Goal: Check status: Check status

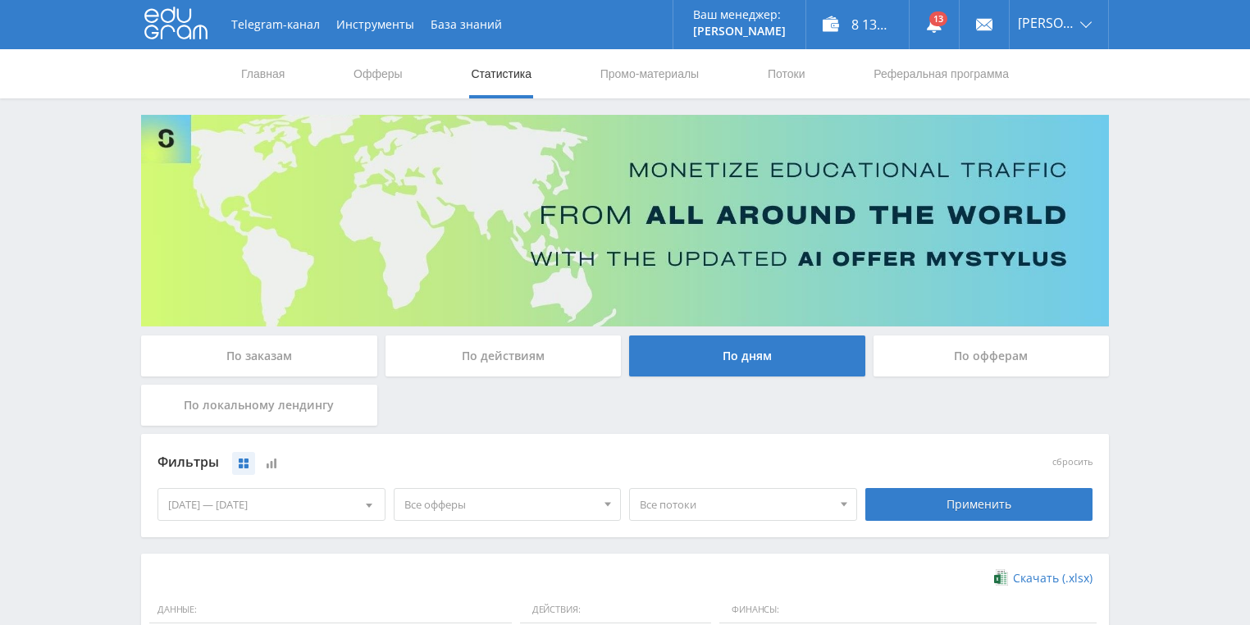
scroll to position [328, 0]
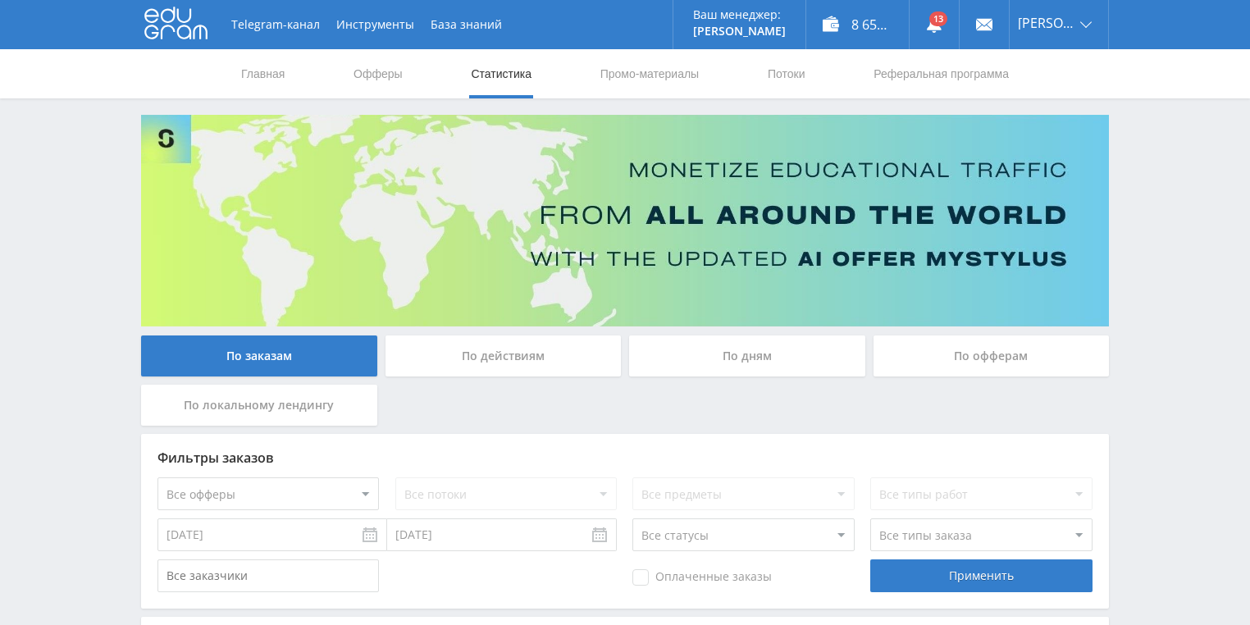
click at [499, 344] on div "По действиям" at bounding box center [503, 355] width 236 height 41
click at [0, 0] on input "По действиям" at bounding box center [0, 0] width 0 height 0
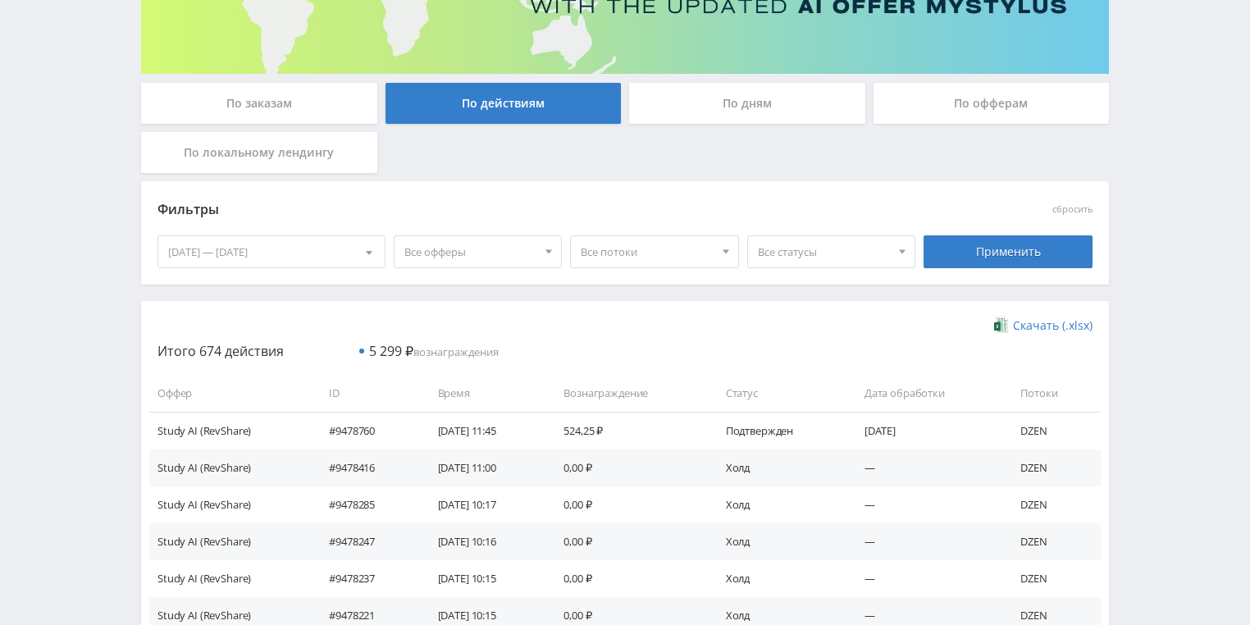
scroll to position [262, 0]
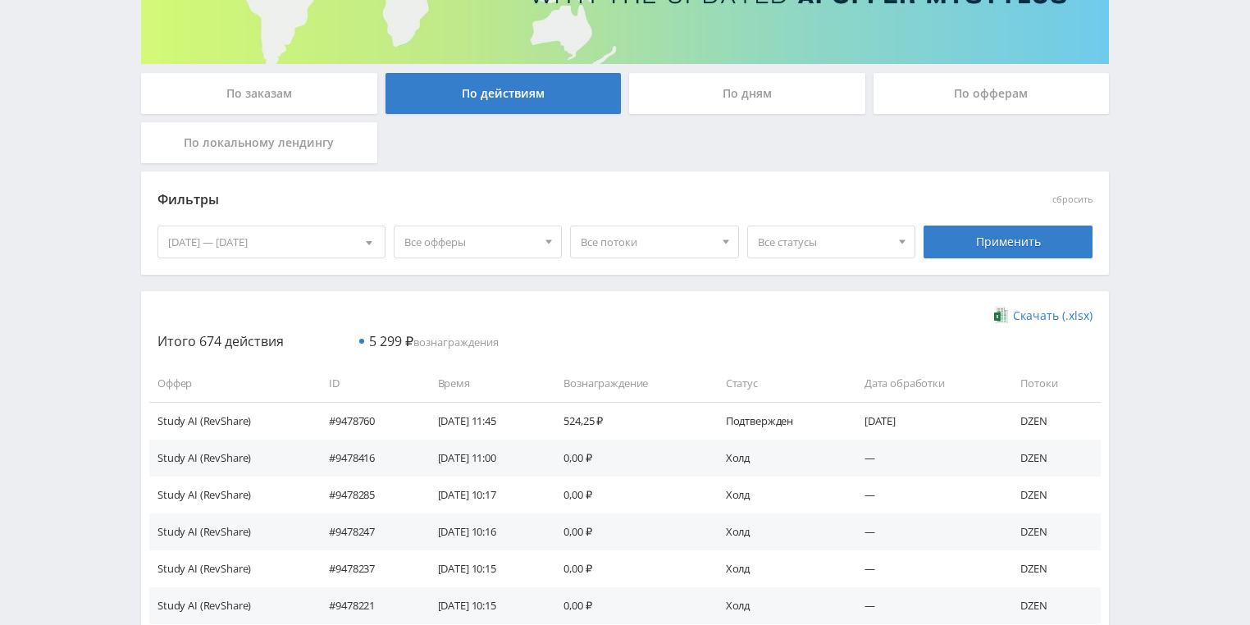
click at [726, 101] on div "По дням" at bounding box center [747, 93] width 236 height 41
click at [0, 0] on input "По дням" at bounding box center [0, 0] width 0 height 0
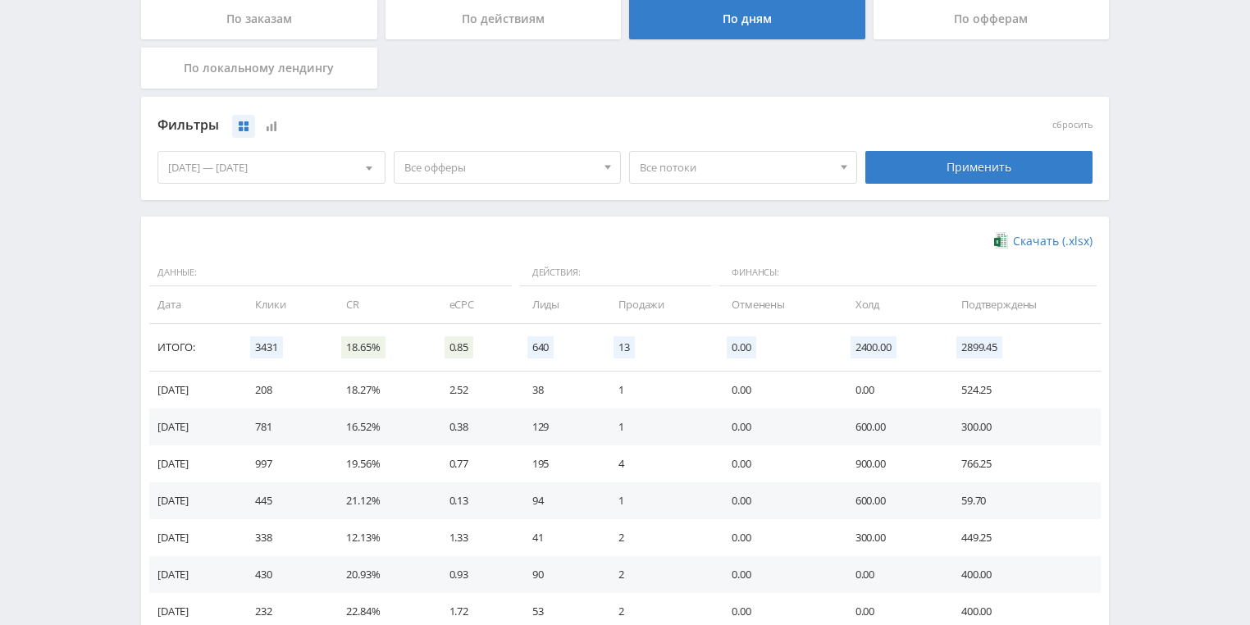
scroll to position [447, 0]
